Goal: Task Accomplishment & Management: Use online tool/utility

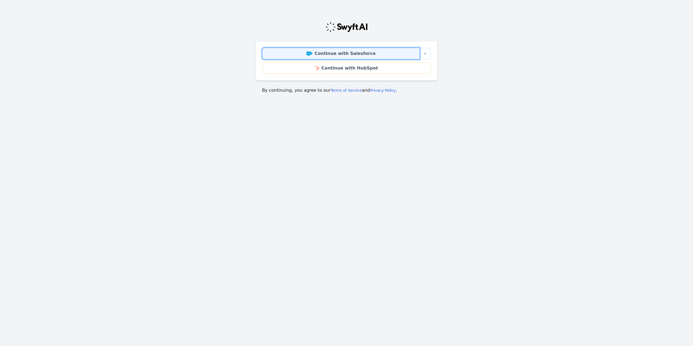
click at [320, 52] on link "Continue with Salesforce" at bounding box center [340, 53] width 157 height 11
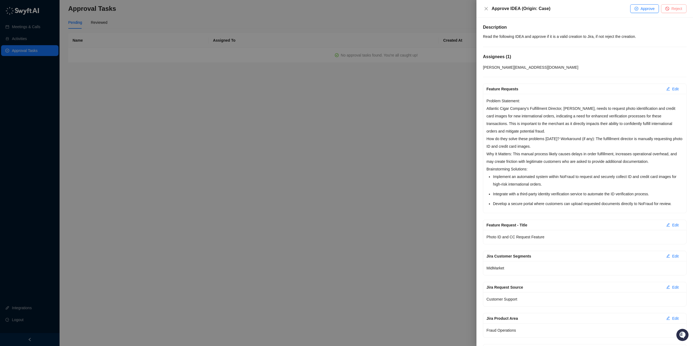
click at [673, 9] on span "Reject" at bounding box center [677, 9] width 11 height 6
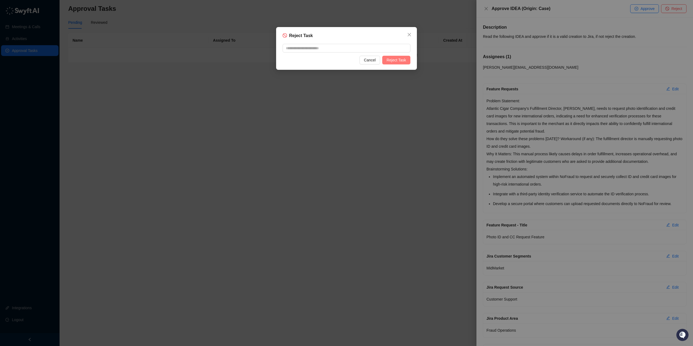
click at [397, 60] on span "Reject Task" at bounding box center [396, 60] width 19 height 6
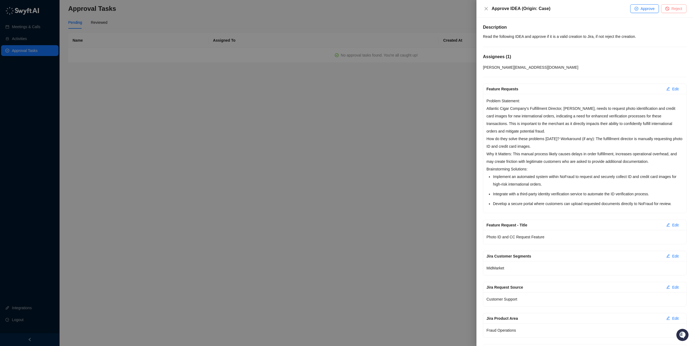
click at [674, 7] on span "Reject" at bounding box center [677, 9] width 11 height 6
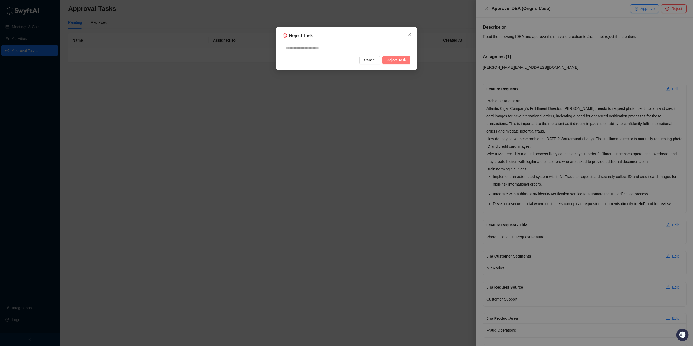
click at [399, 60] on span "Reject Task" at bounding box center [396, 60] width 19 height 6
